Goal: Navigation & Orientation: Find specific page/section

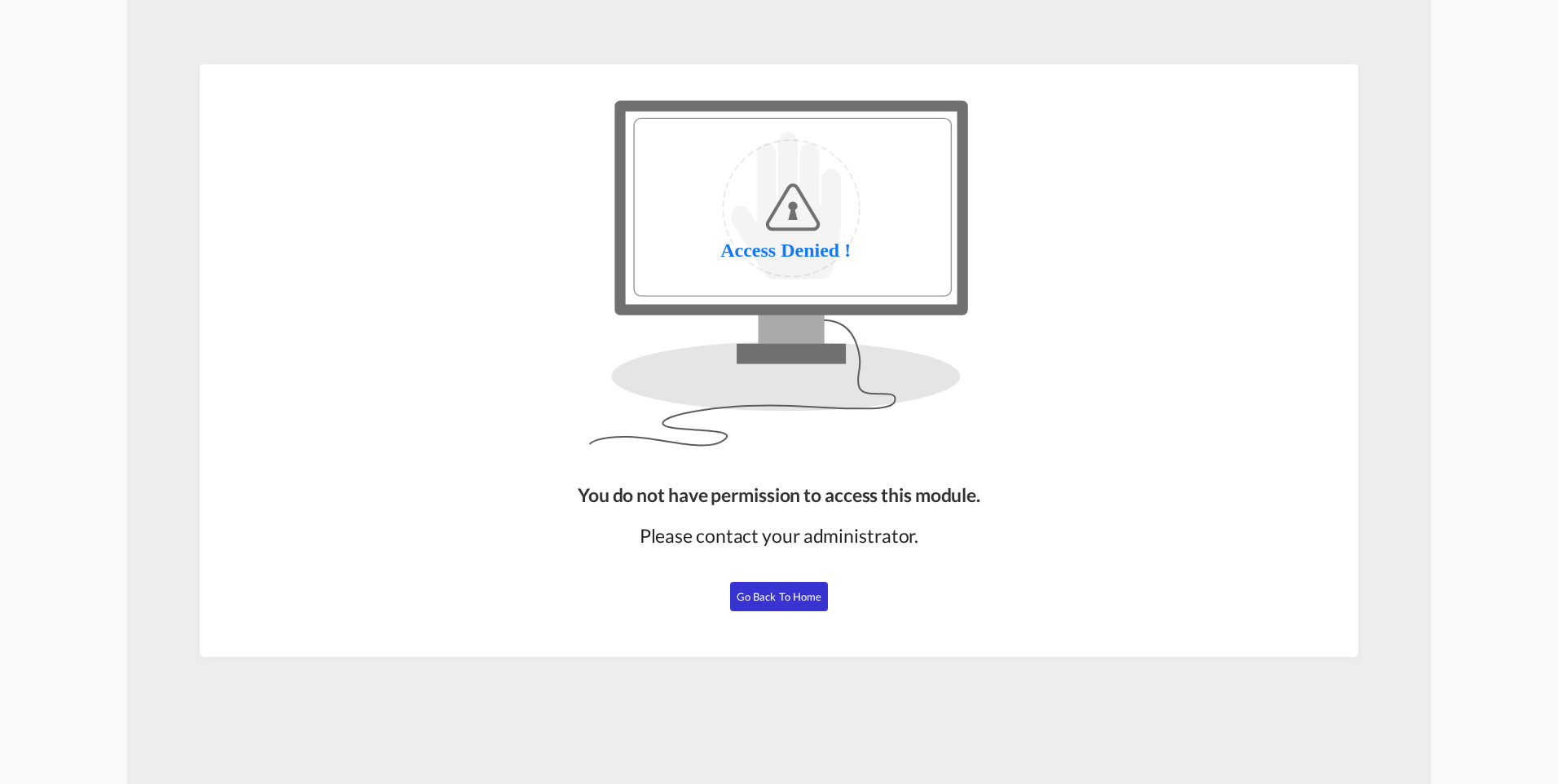
click at [785, 603] on button "Go Back to Home" at bounding box center [779, 596] width 98 height 29
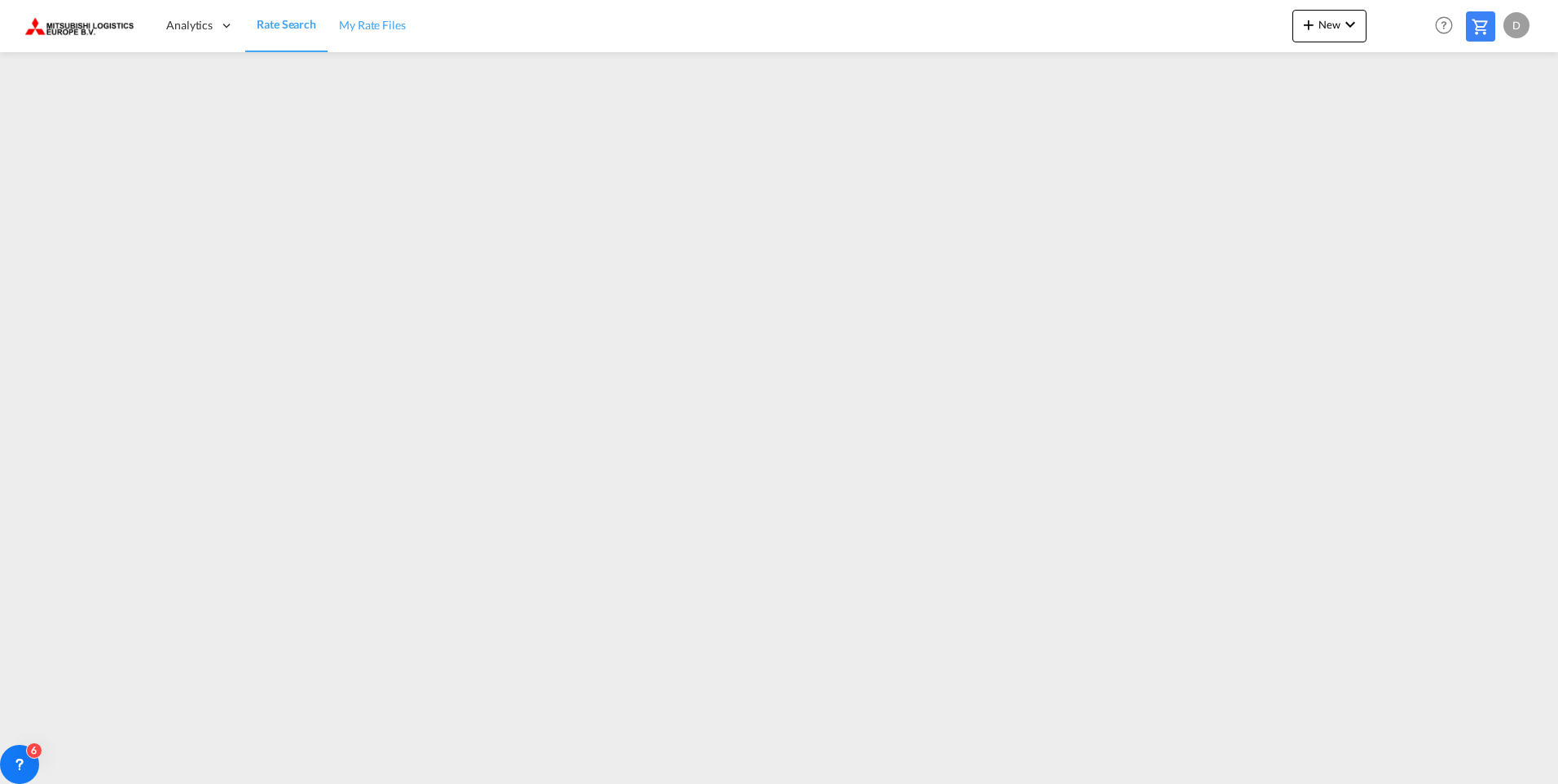
click at [379, 28] on span "My Rate Files" at bounding box center [373, 25] width 67 height 14
click at [270, 28] on span "Rate Search" at bounding box center [286, 25] width 58 height 14
click at [1526, 20] on div "D" at bounding box center [1517, 26] width 26 height 26
click at [1479, 121] on button "Logout" at bounding box center [1498, 124] width 106 height 33
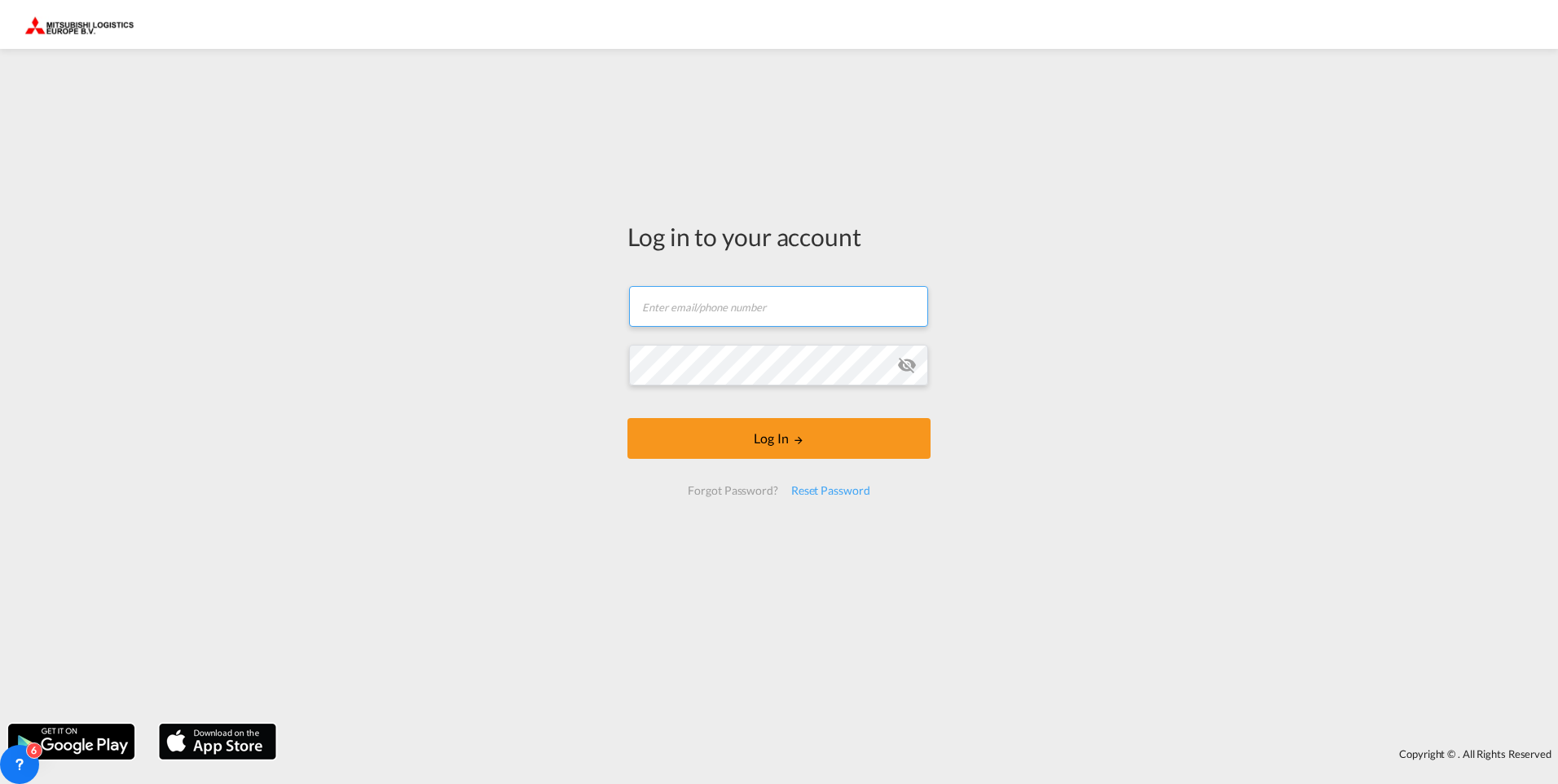
type input "[EMAIL_ADDRESS][DOMAIN_NAME]"
